Goal: Task Accomplishment & Management: Use online tool/utility

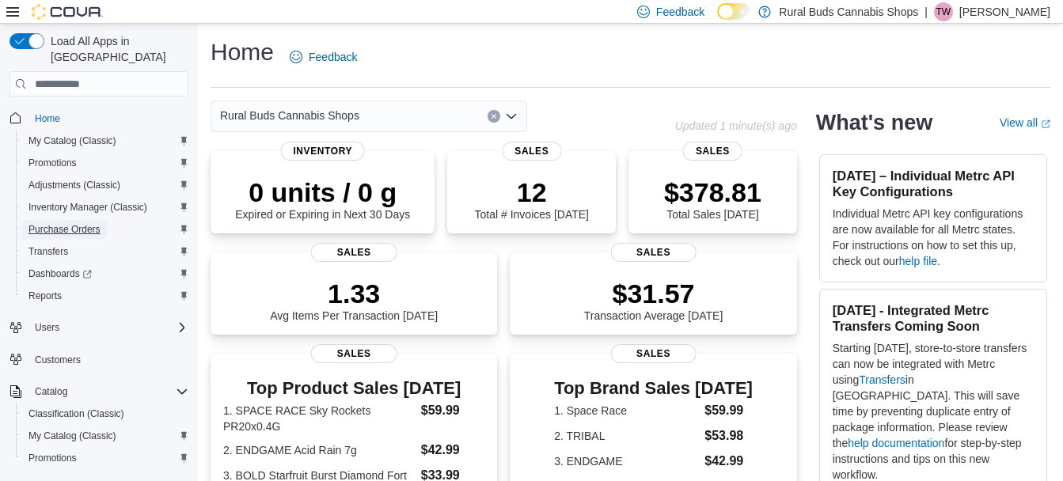
click at [51, 223] on span "Purchase Orders" at bounding box center [65, 229] width 72 height 13
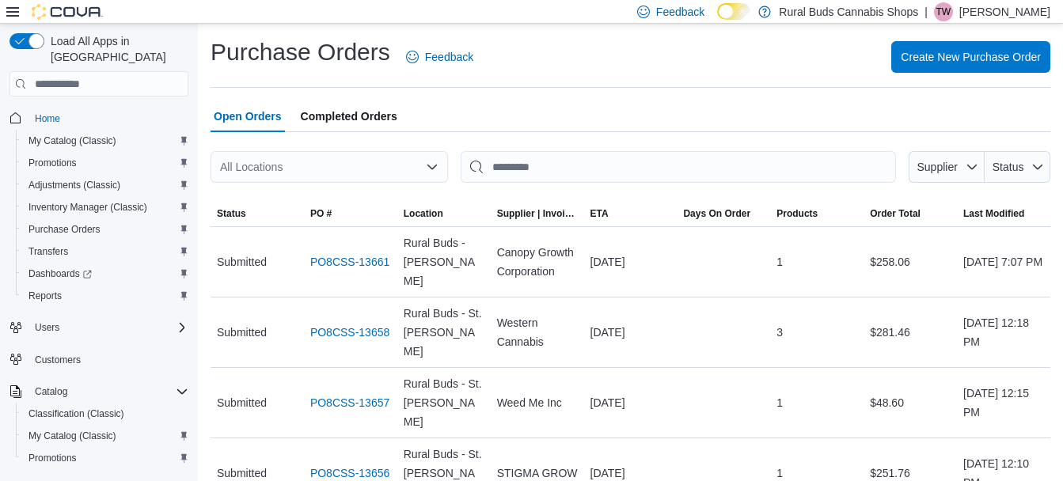
click at [340, 162] on div "All Locations" at bounding box center [330, 167] width 238 height 32
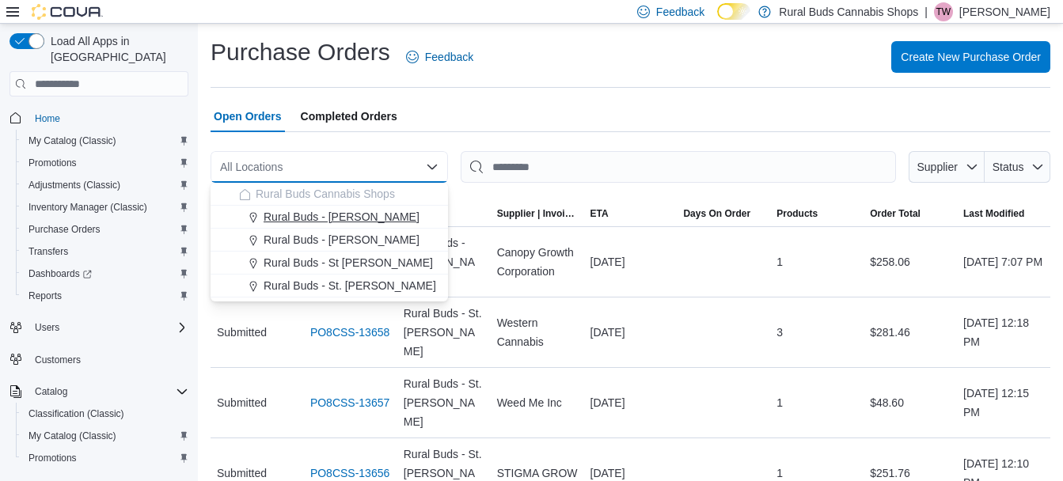
click at [332, 214] on span "Rural Buds - [PERSON_NAME]" at bounding box center [342, 217] width 156 height 16
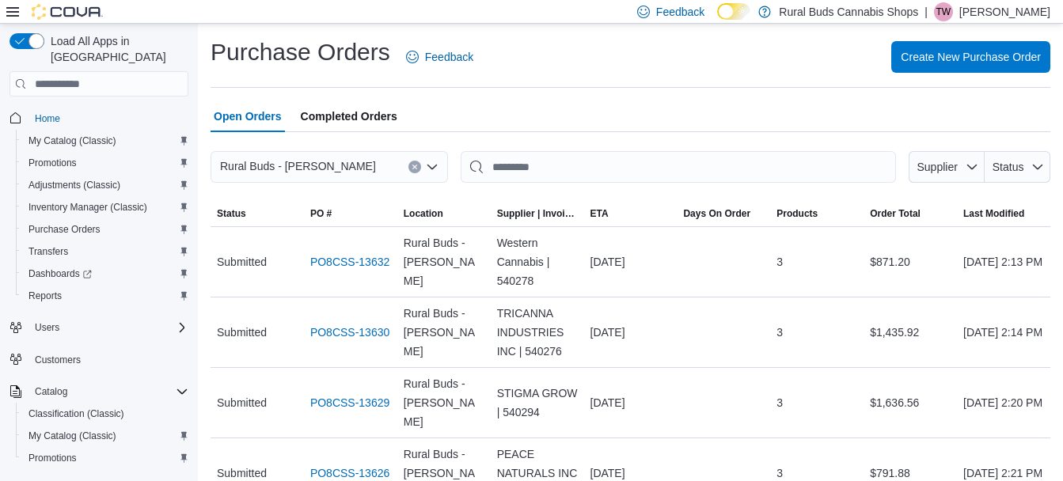
click at [413, 164] on icon "Clear input" at bounding box center [415, 167] width 6 height 6
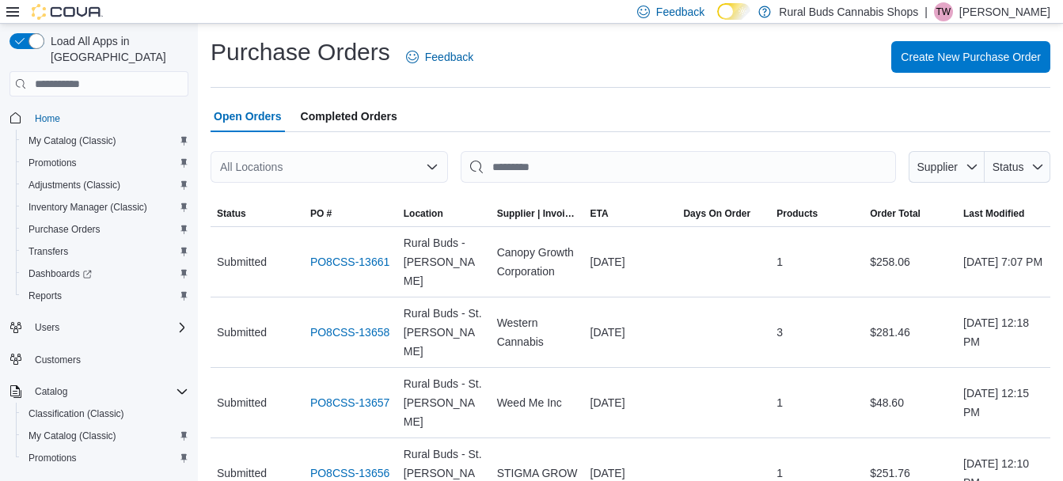
click at [677, 142] on div at bounding box center [631, 141] width 840 height 19
click at [88, 135] on span "My Catalog (Classic)" at bounding box center [73, 141] width 88 height 13
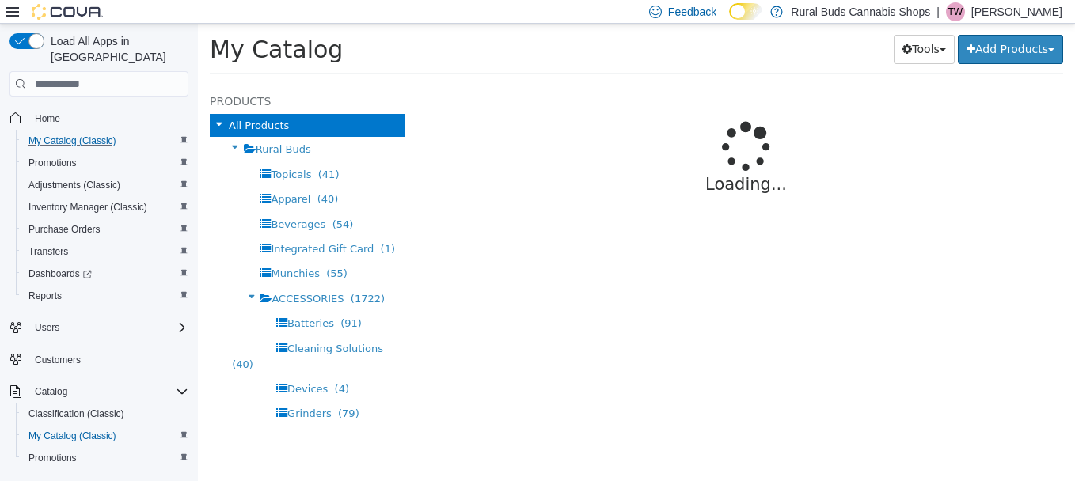
select select "**********"
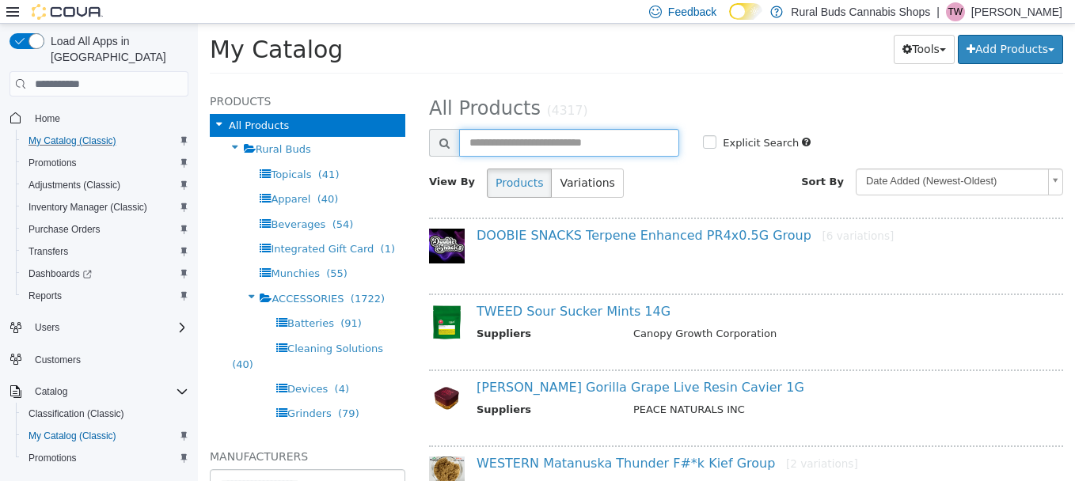
click at [550, 141] on input "text" at bounding box center [569, 143] width 220 height 28
paste input "*****"
type input "*****"
select select "**********"
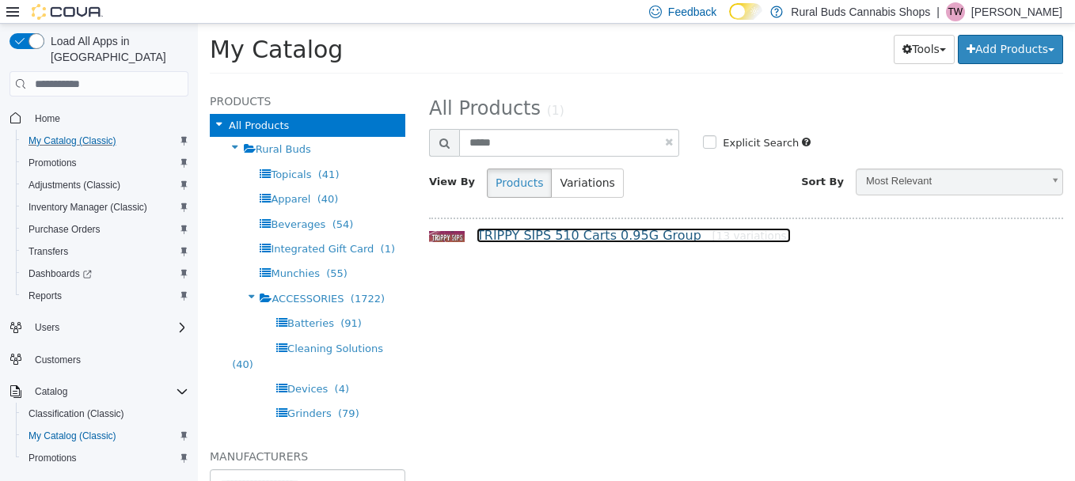
click at [576, 230] on link "TRIPPY SIPS 510 Carts 0.95G Group [13 variations]" at bounding box center [634, 235] width 314 height 15
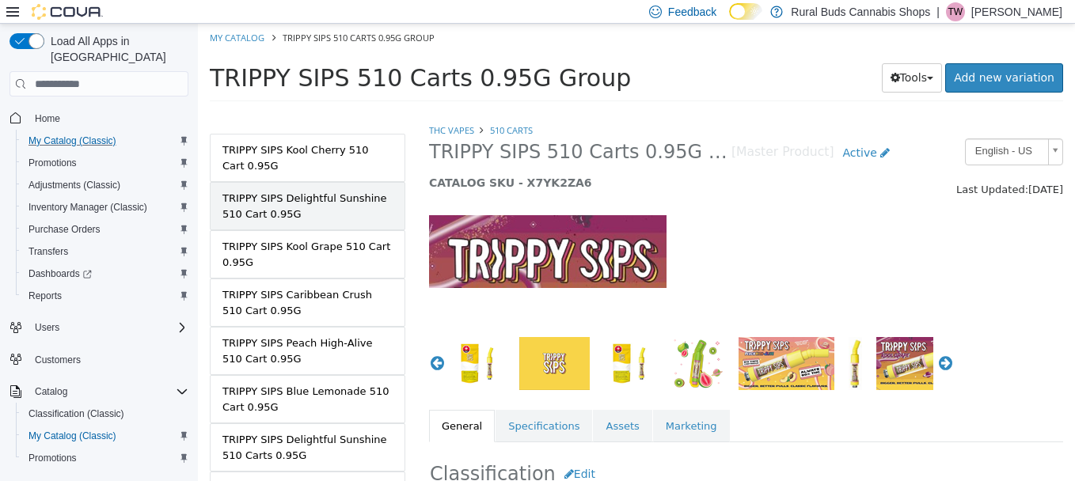
scroll to position [158, 0]
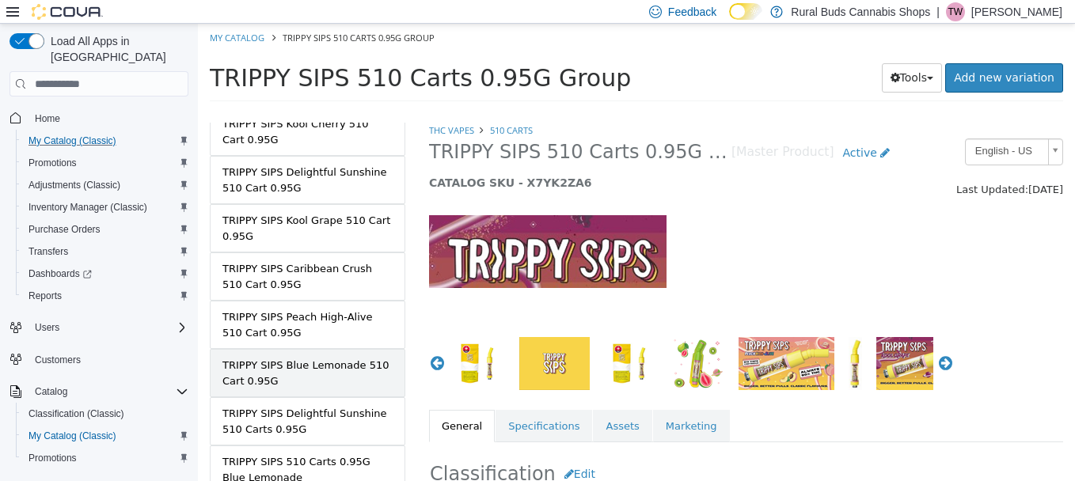
click at [309, 371] on div "TRIPPY SIPS Blue Lemonade 510 Cart 0.95G" at bounding box center [307, 373] width 170 height 31
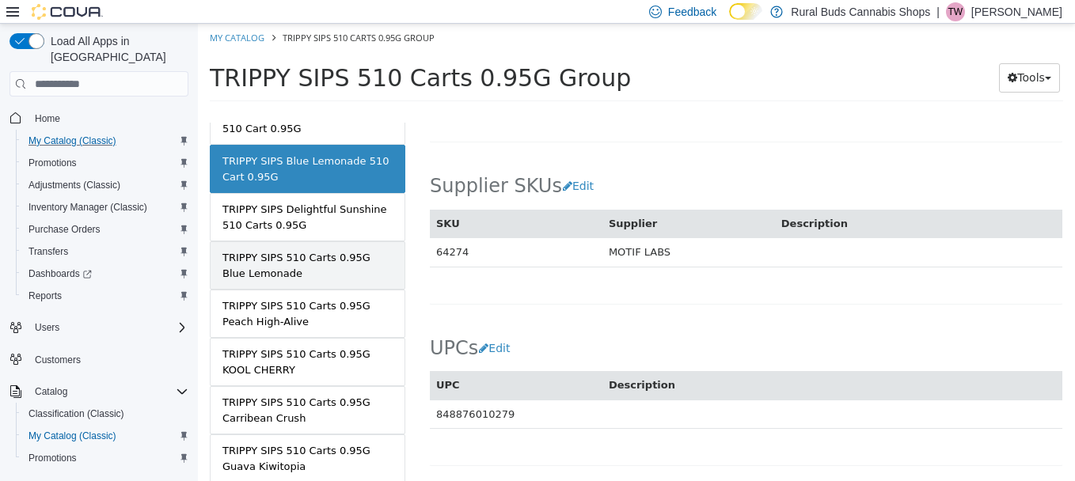
scroll to position [308, 0]
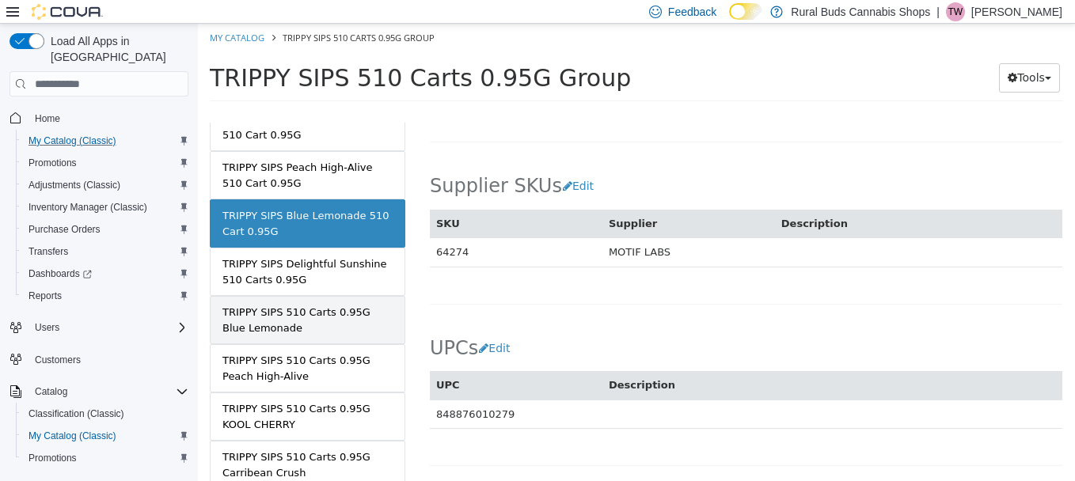
click at [318, 329] on div "TRIPPY SIPS 510 Carts 0.95G Blue Lemonade" at bounding box center [307, 320] width 170 height 31
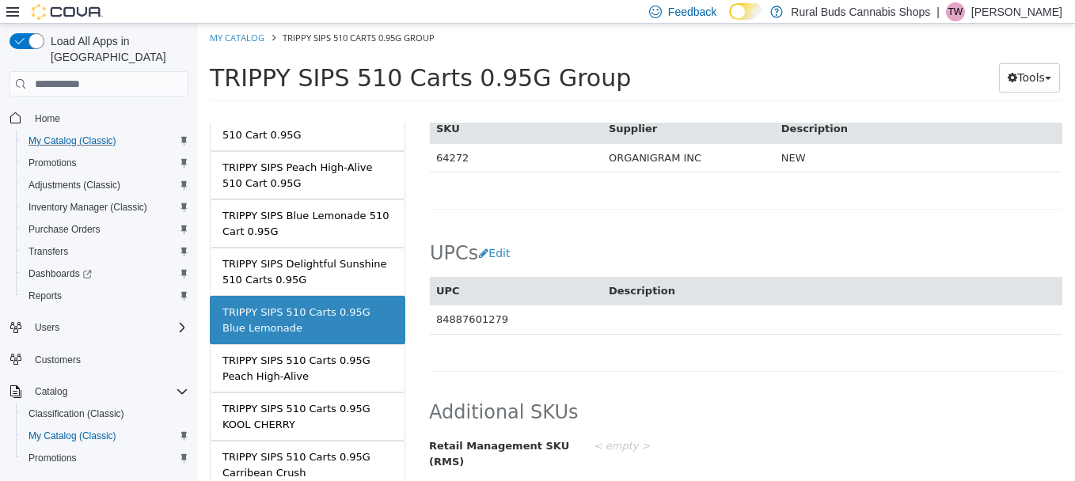
scroll to position [1028, 0]
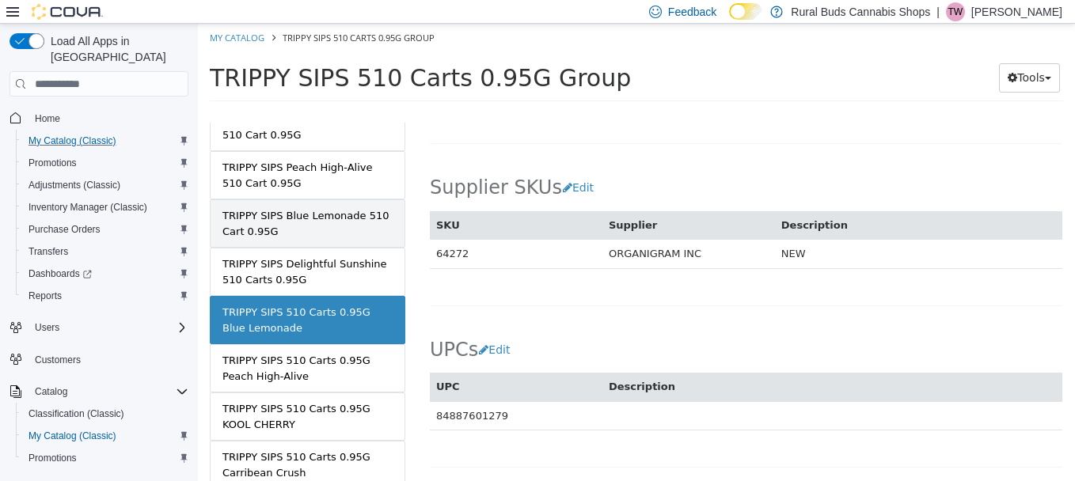
click at [283, 223] on div "TRIPPY SIPS Blue Lemonade 510 Cart 0.95G" at bounding box center [307, 223] width 170 height 31
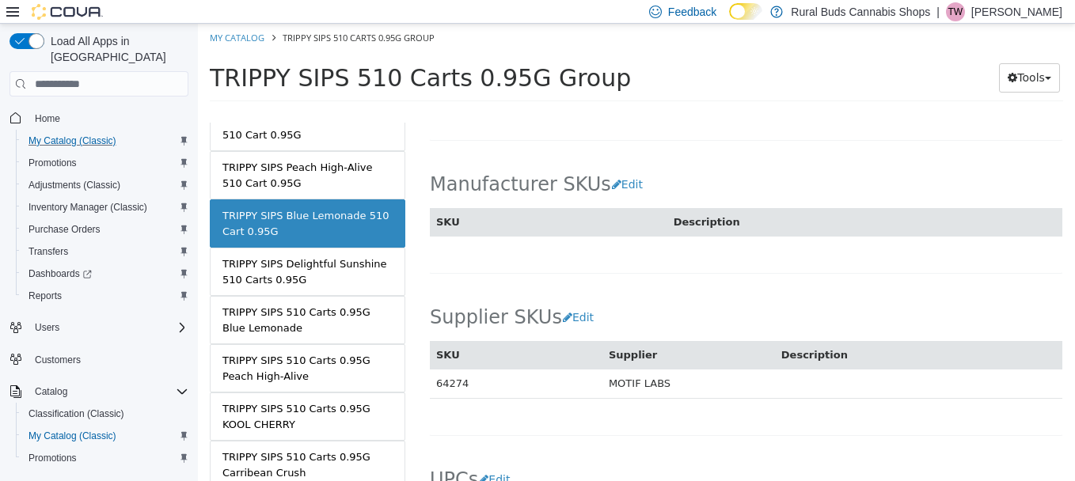
scroll to position [869, 0]
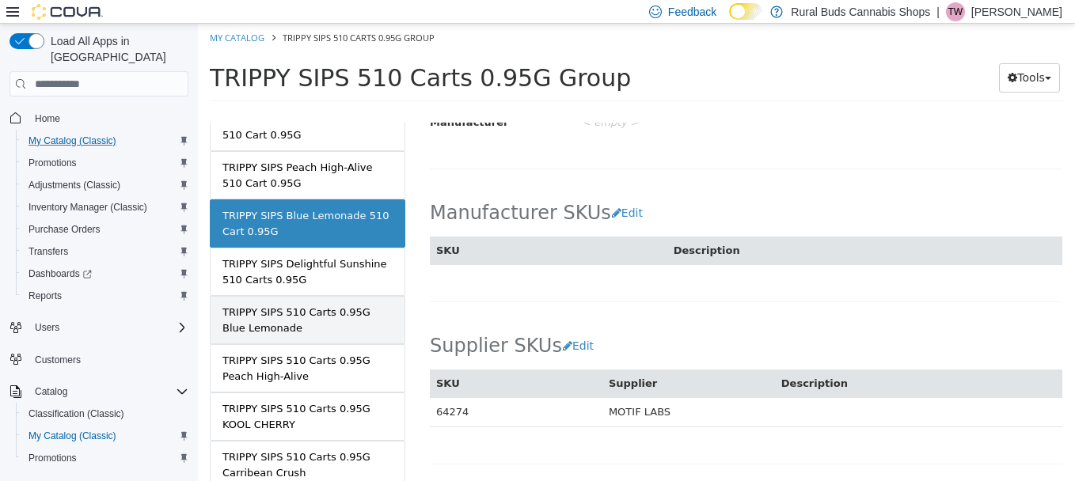
click at [340, 329] on div "TRIPPY SIPS 510 Carts 0.95G Blue Lemonade" at bounding box center [307, 320] width 170 height 31
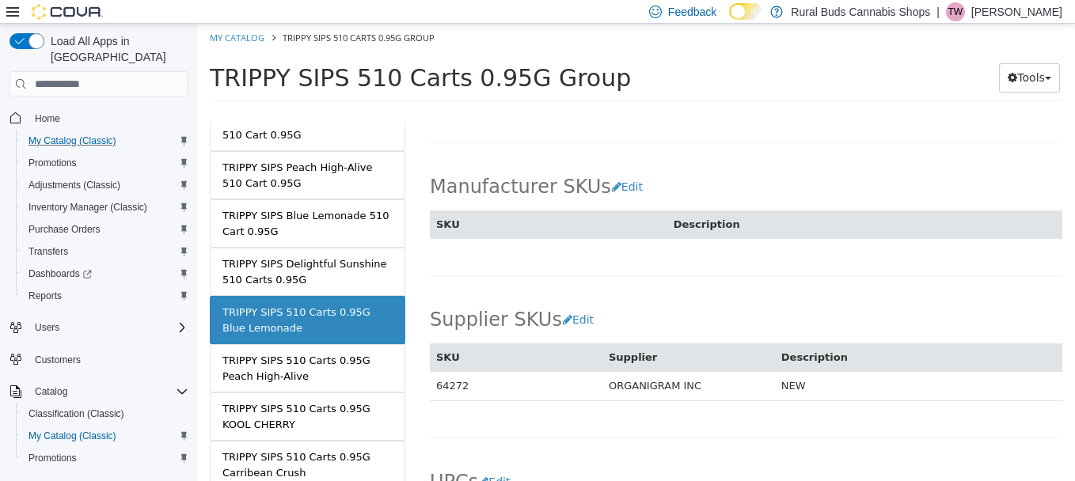
scroll to position [868, 0]
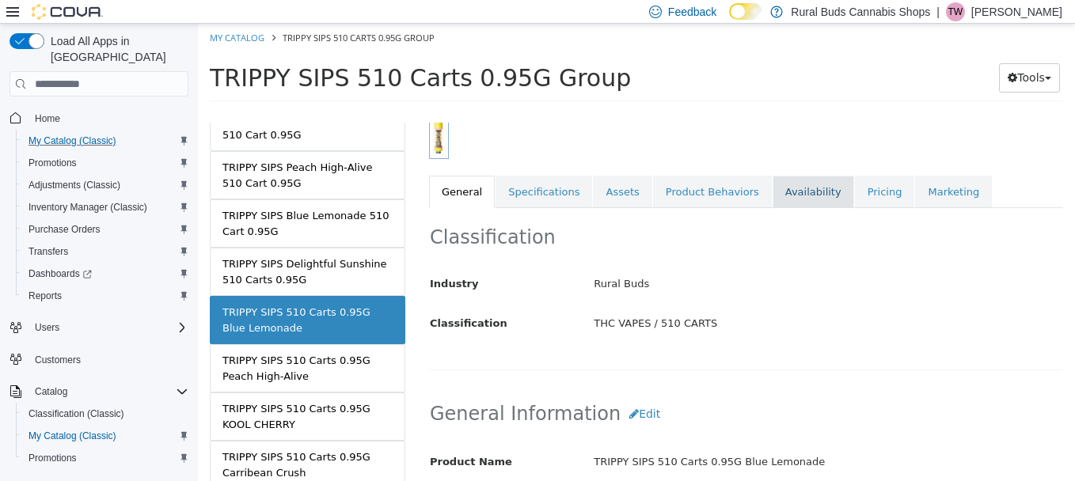
click at [799, 196] on link "Availability" at bounding box center [814, 192] width 82 height 33
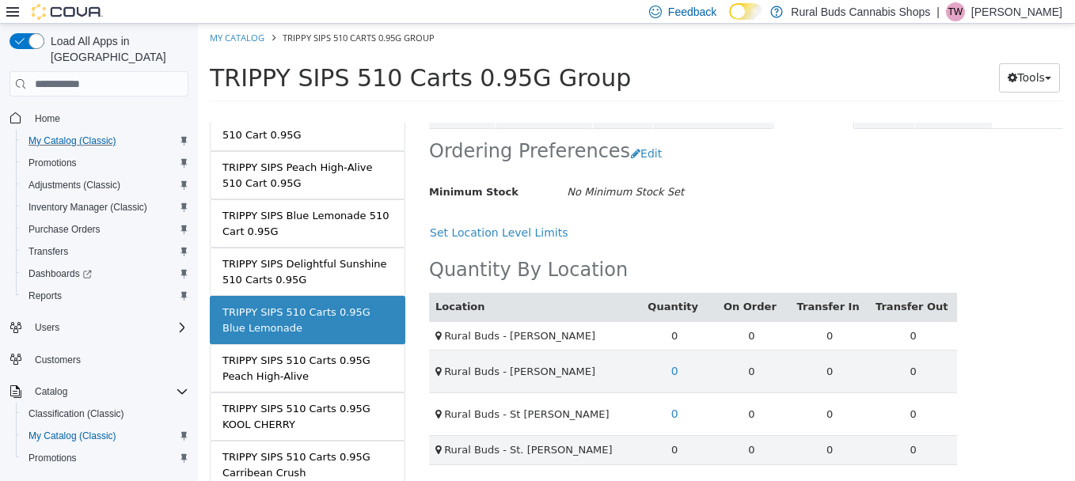
scroll to position [314, 0]
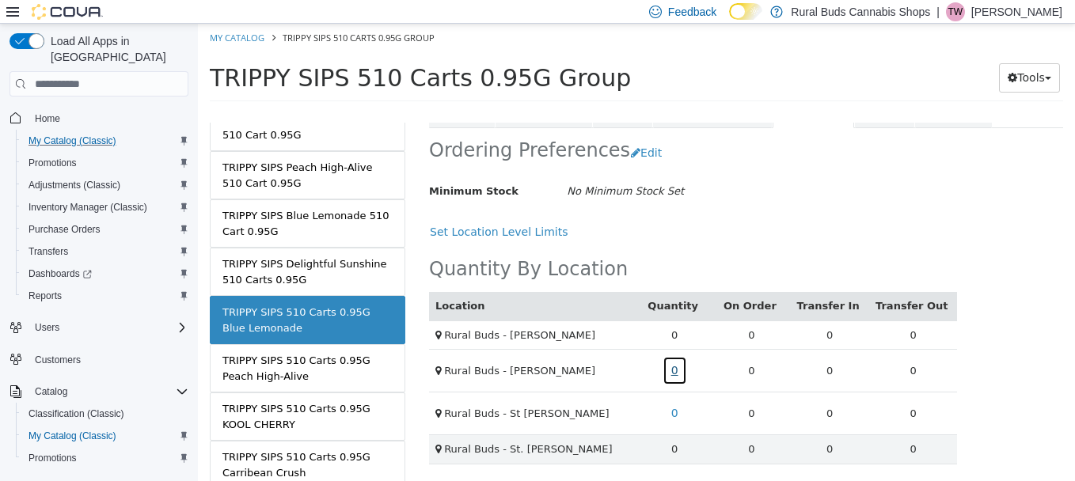
click at [675, 372] on link "0" at bounding box center [675, 370] width 25 height 29
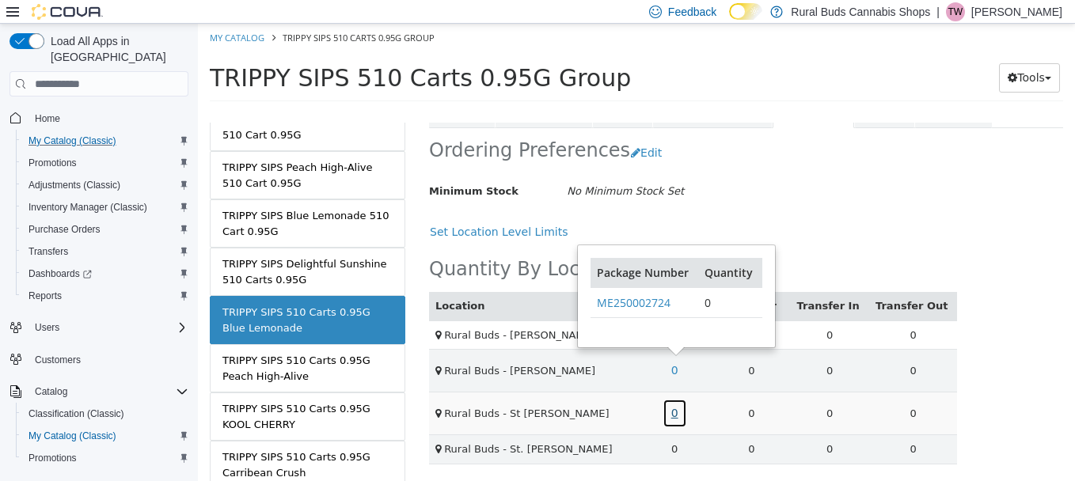
click at [671, 413] on link "0" at bounding box center [675, 413] width 25 height 29
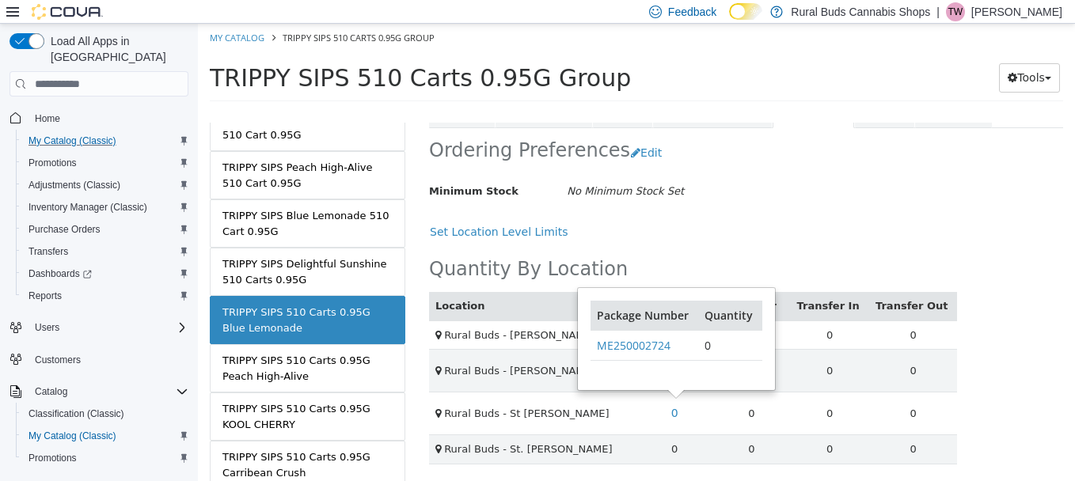
click at [678, 180] on div "No Minimum Stock Set" at bounding box center [647, 192] width 184 height 28
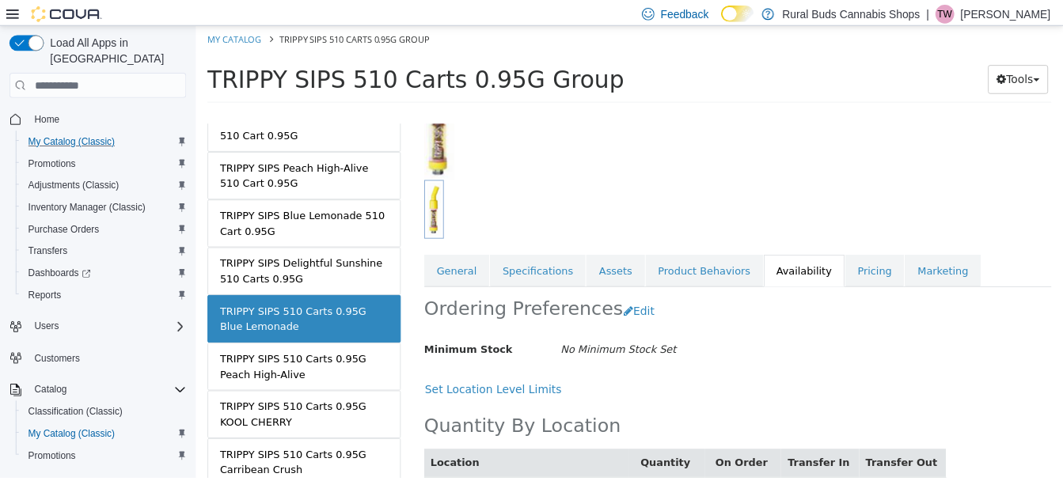
scroll to position [0, 0]
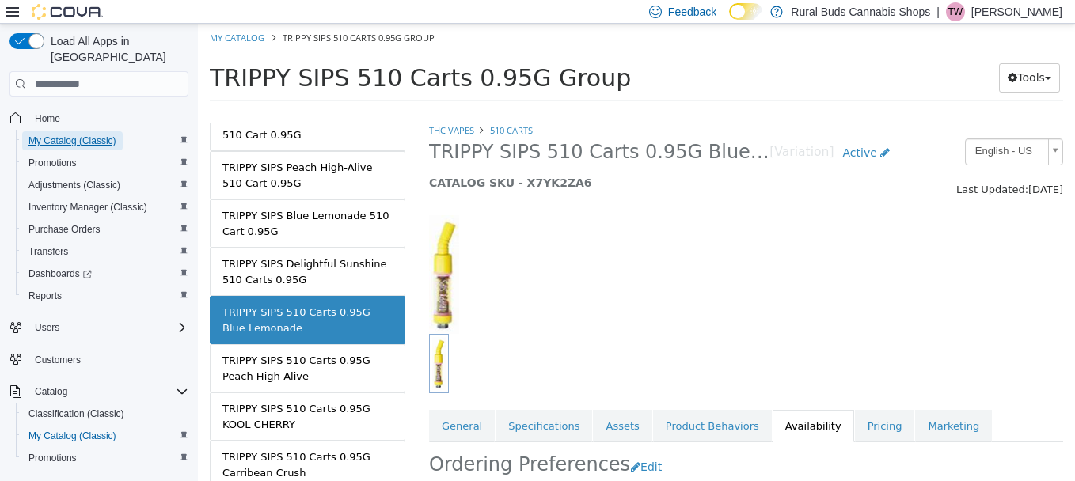
click at [51, 135] on span "My Catalog (Classic)" at bounding box center [73, 141] width 88 height 13
click at [243, 33] on link "My Catalog" at bounding box center [237, 38] width 55 height 12
select select "**********"
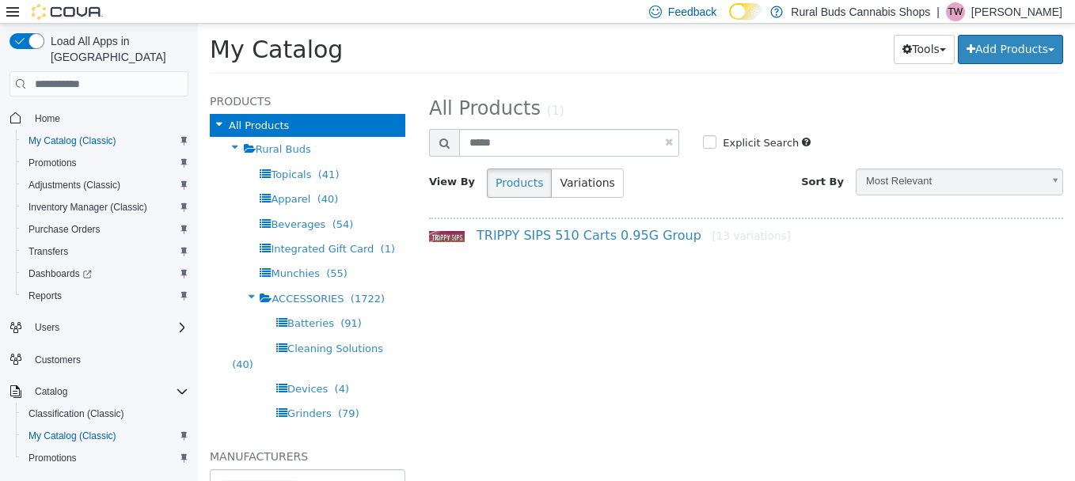
click at [668, 137] on link at bounding box center [669, 142] width 8 height 10
select select "**********"
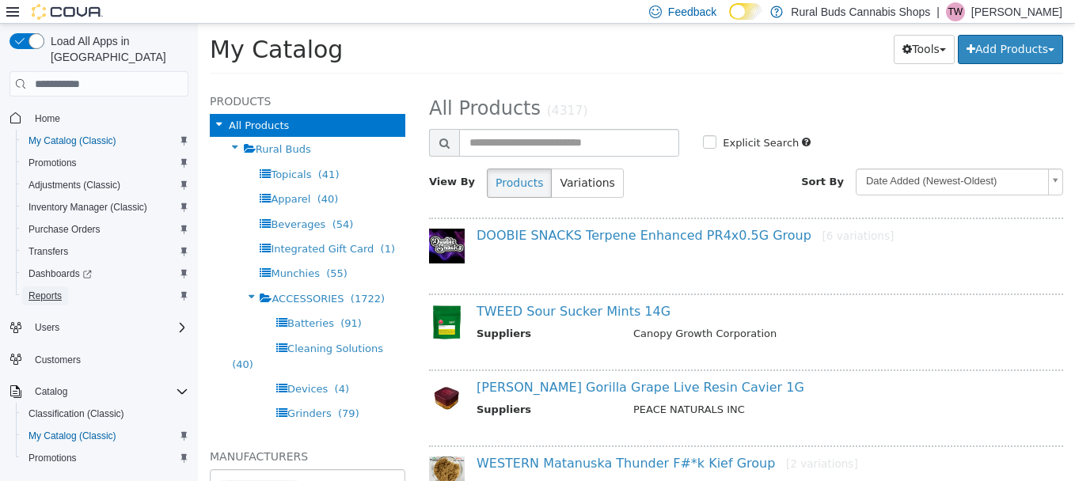
click at [50, 290] on span "Reports" at bounding box center [45, 296] width 33 height 13
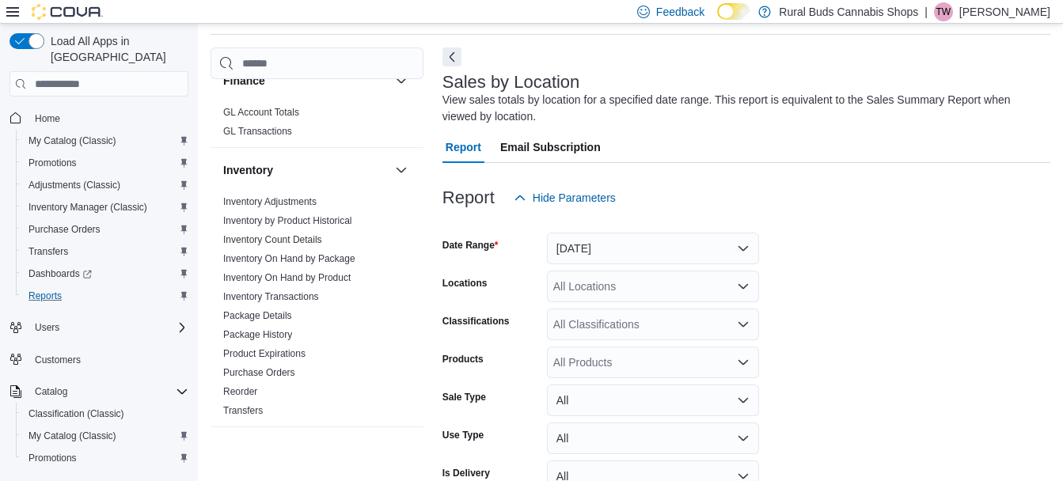
scroll to position [475, 0]
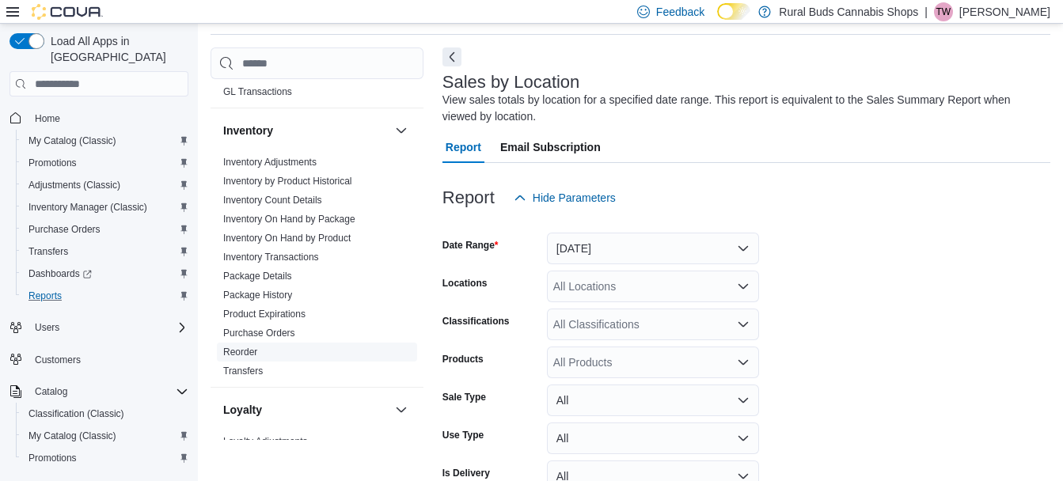
click at [252, 353] on link "Reorder" at bounding box center [240, 352] width 34 height 11
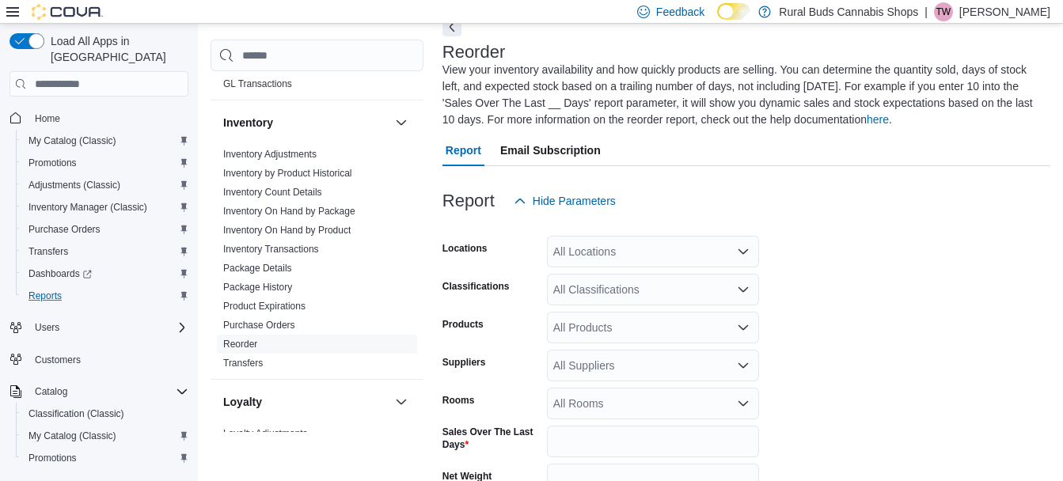
scroll to position [86, 0]
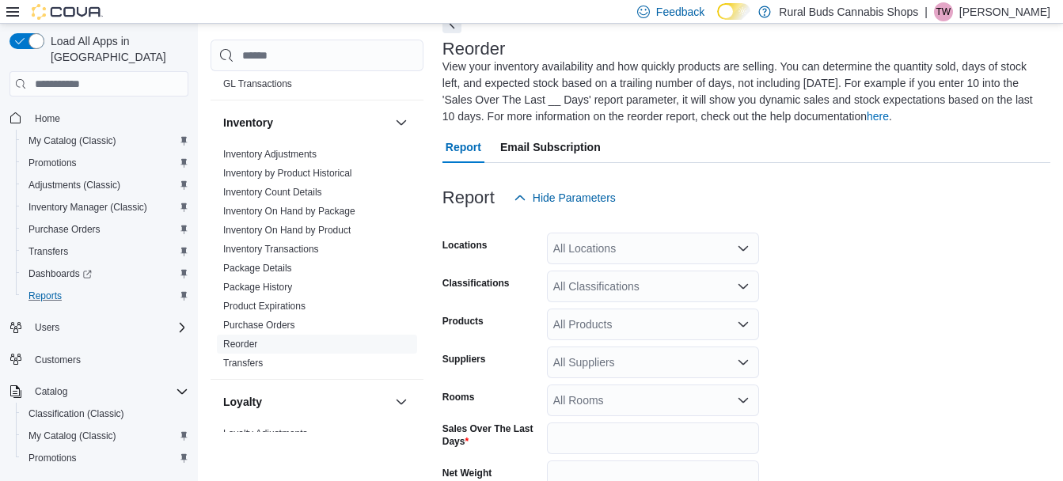
click at [607, 247] on div "All Locations" at bounding box center [653, 249] width 212 height 32
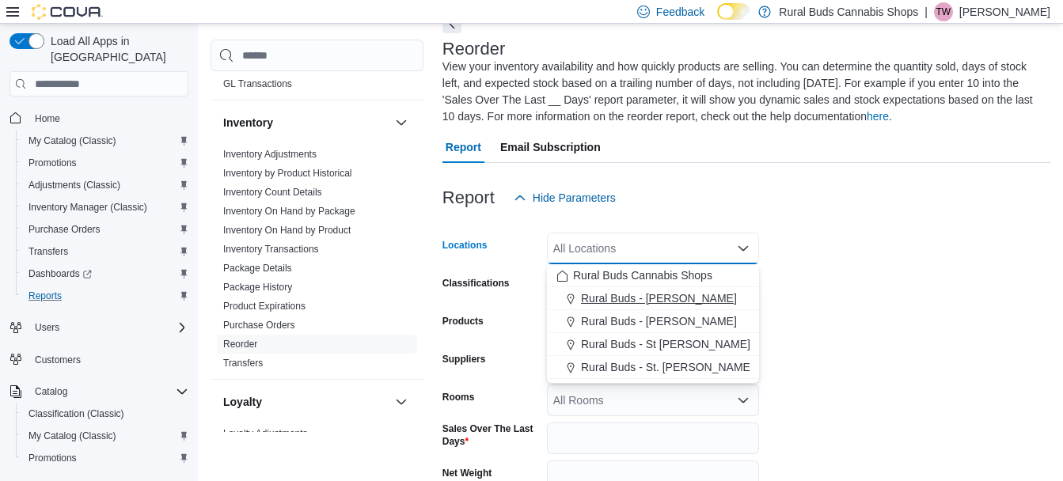
click at [612, 302] on span "Rural Buds - [PERSON_NAME]" at bounding box center [659, 299] width 156 height 16
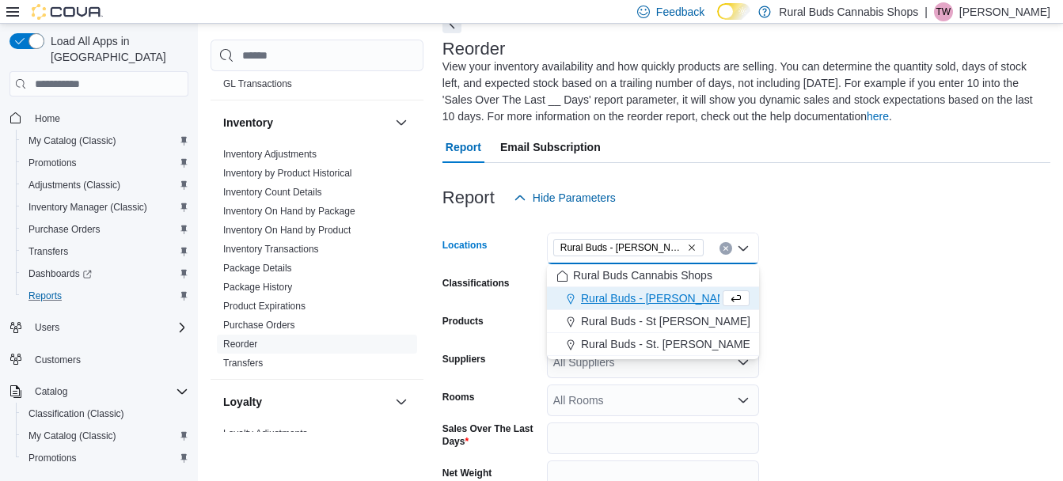
click at [917, 352] on form "Locations Rural Buds - [PERSON_NAME] Combo box. Selected. Rural Buds - [PERSON_…" at bounding box center [747, 409] width 608 height 391
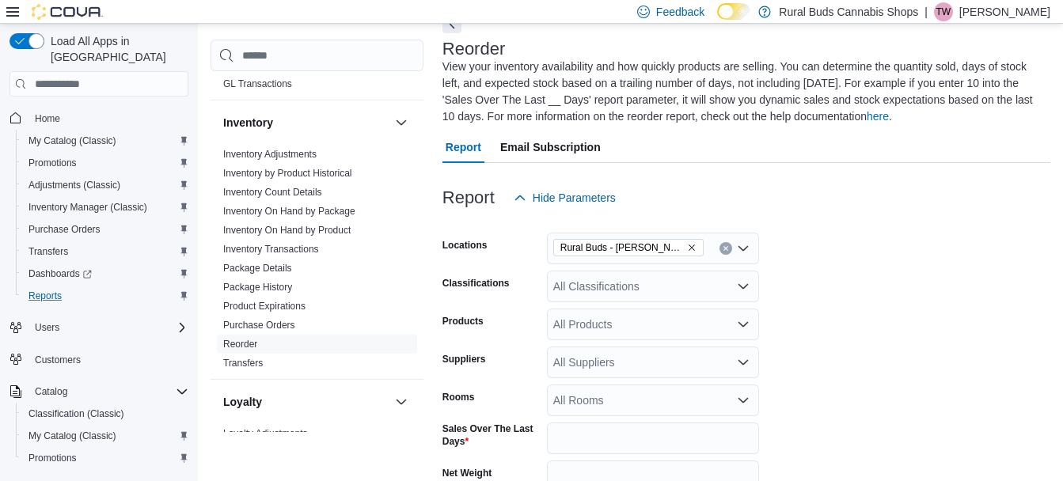
click at [710, 284] on div "All Classifications" at bounding box center [653, 287] width 212 height 32
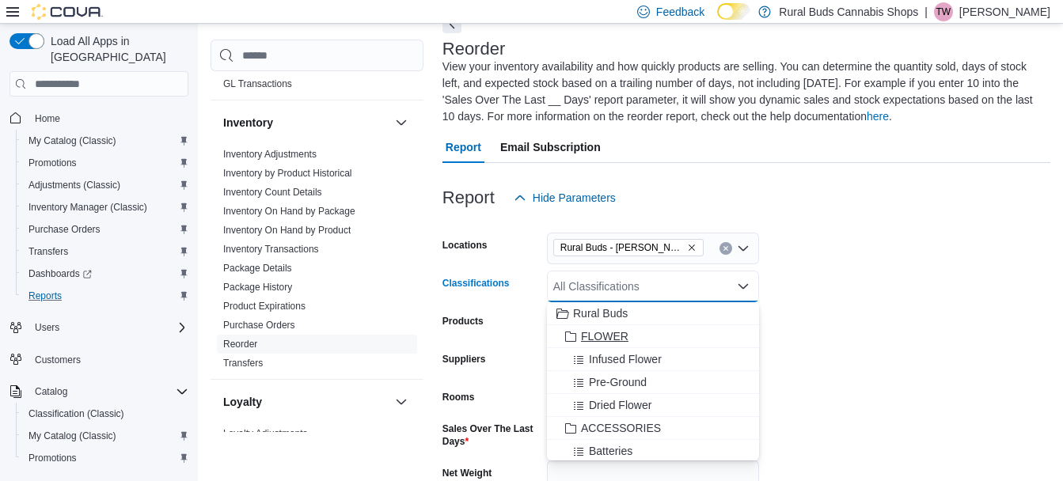
click at [624, 335] on span "FLOWER" at bounding box center [605, 337] width 48 height 16
click at [614, 306] on span "EDIBLES" at bounding box center [604, 313] width 47 height 16
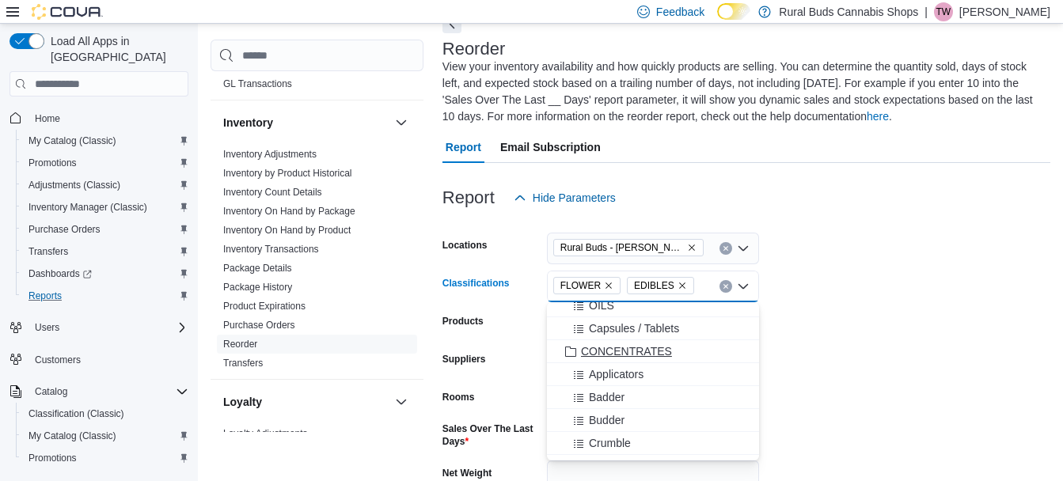
click at [633, 353] on span "CONCENTRATES" at bounding box center [626, 352] width 91 height 16
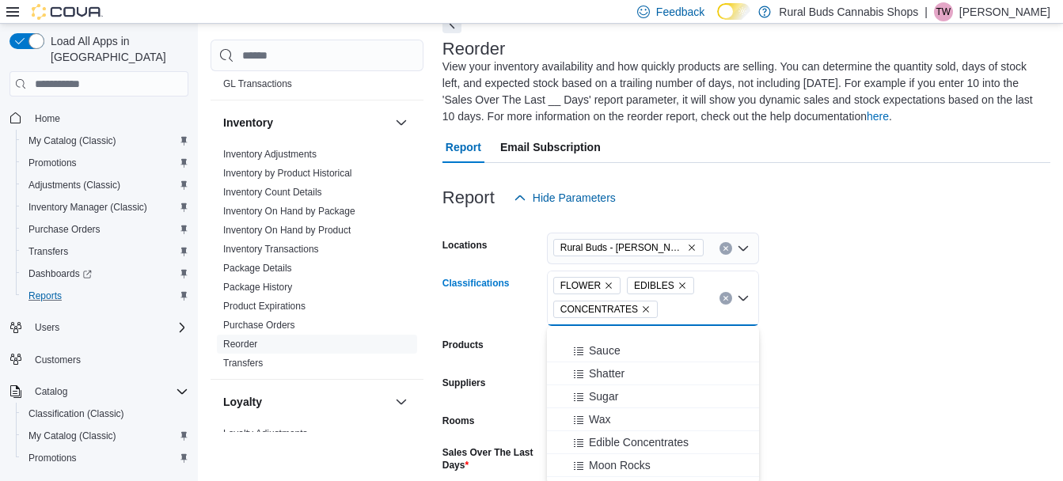
scroll to position [1266, 0]
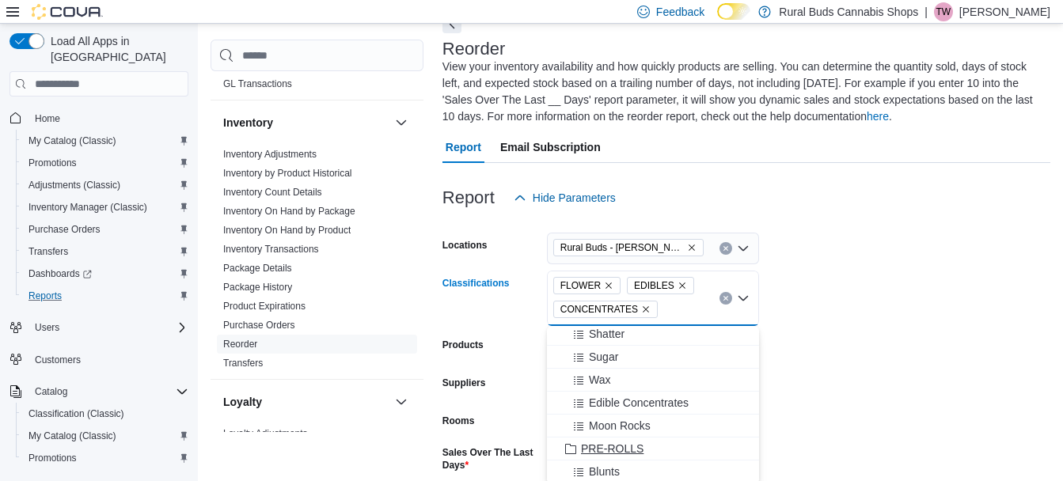
click at [636, 446] on span "PRE-ROLLS" at bounding box center [612, 449] width 63 height 16
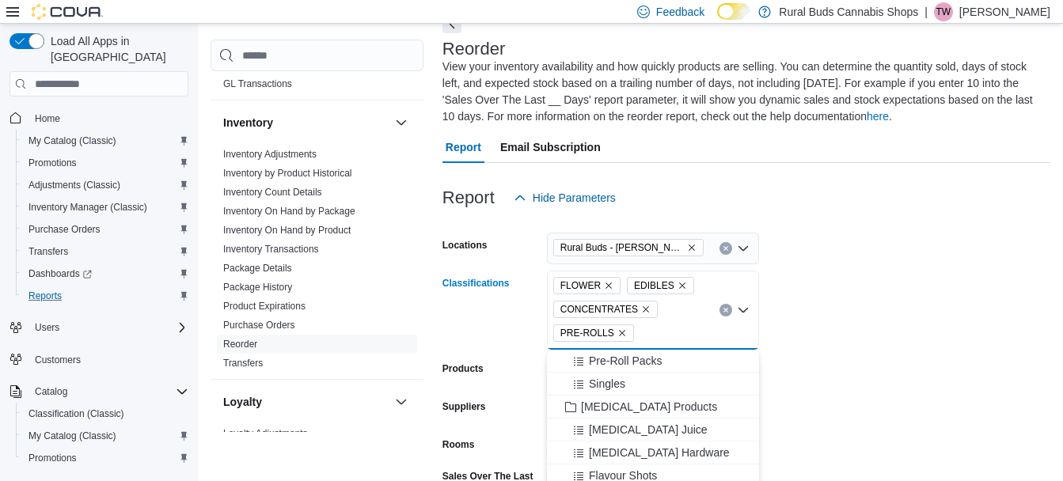
scroll to position [1424, 0]
click at [623, 405] on span "THC VAPES" at bounding box center [612, 409] width 62 height 16
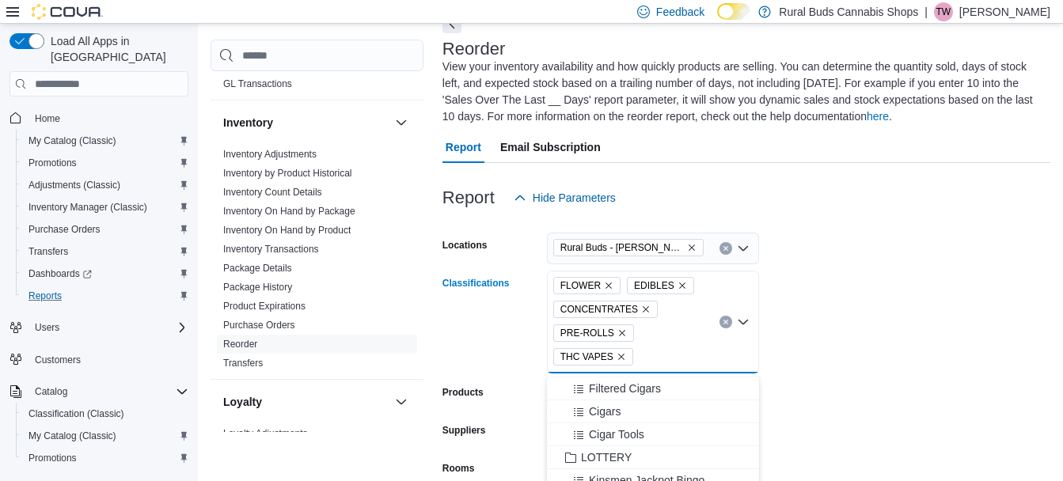
scroll to position [1820, 0]
click at [628, 427] on div "SEEDS" at bounding box center [653, 424] width 193 height 16
click at [630, 404] on div "Topicals" at bounding box center [653, 405] width 193 height 16
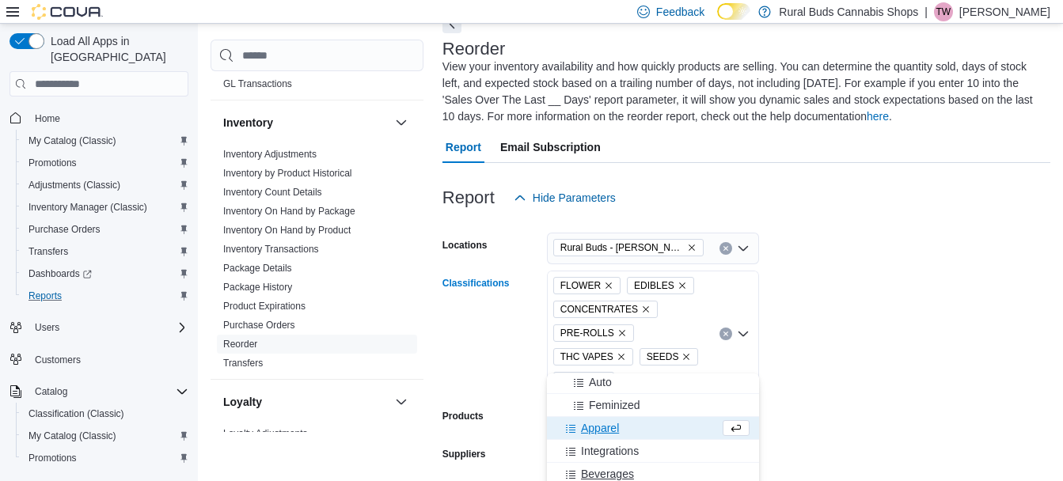
click at [646, 469] on div "Beverages" at bounding box center [653, 474] width 193 height 16
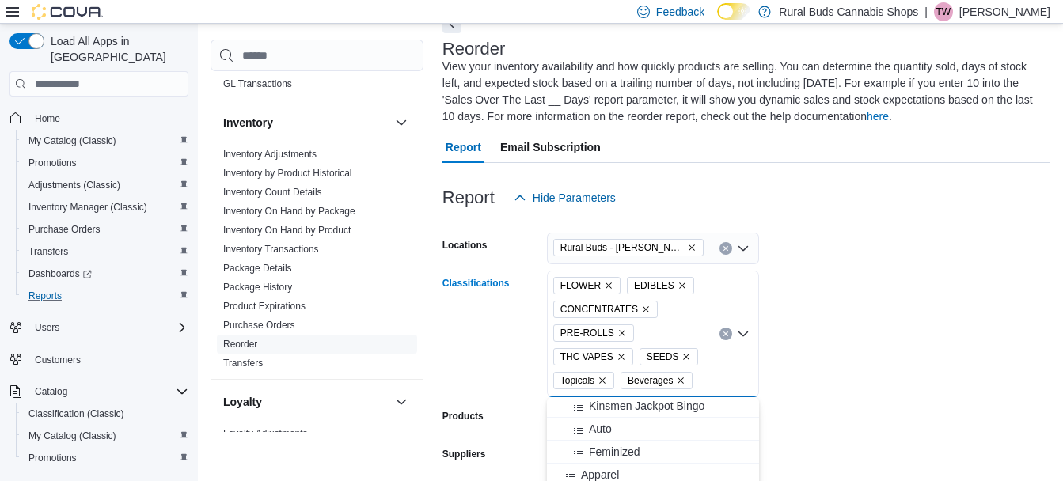
scroll to position [1839, 0]
click at [855, 386] on form "Locations Rural Buds - [PERSON_NAME] Classifications FLOWER EDIBLES CONCENTRATE…" at bounding box center [747, 457] width 608 height 486
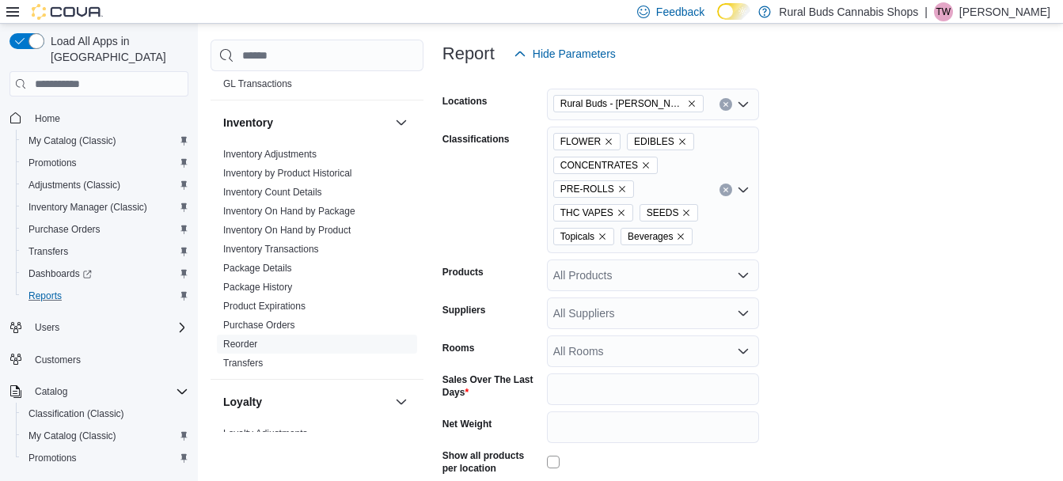
scroll to position [337, 0]
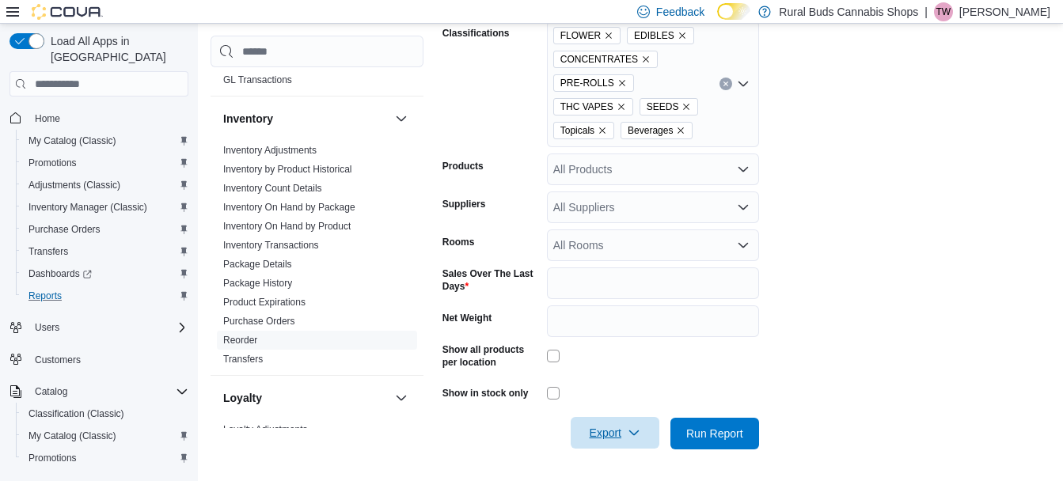
click at [624, 438] on span "Export" at bounding box center [615, 433] width 70 height 32
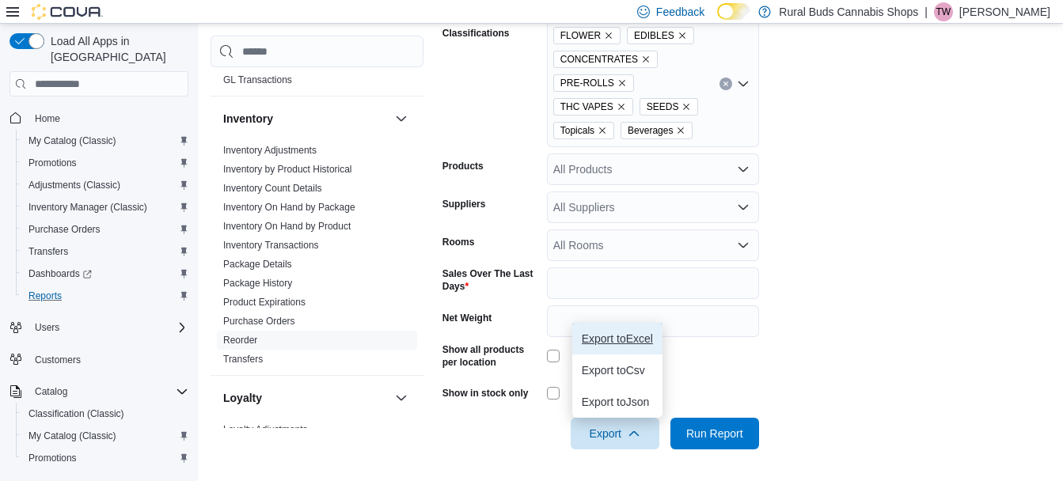
click at [612, 344] on span "Export to Excel" at bounding box center [617, 339] width 71 height 13
click at [644, 330] on button "Export to Excel" at bounding box center [617, 339] width 90 height 32
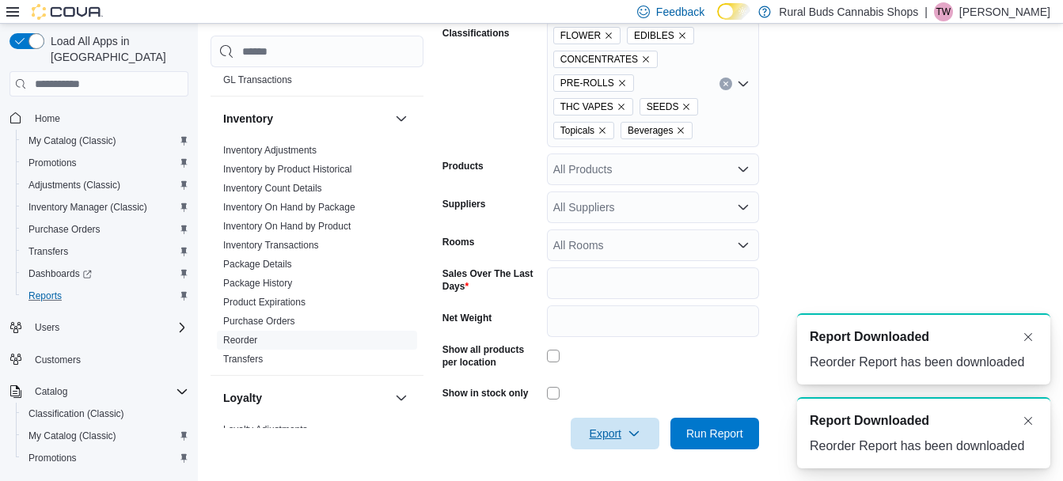
scroll to position [0, 0]
